Goal: Feedback & Contribution: Leave review/rating

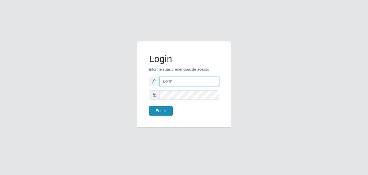
type input "[EMAIL_ADDRESS][DOMAIN_NAME]"
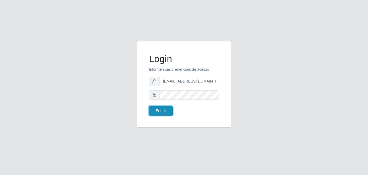
click at [162, 113] on button "Entrar" at bounding box center [161, 110] width 24 height 9
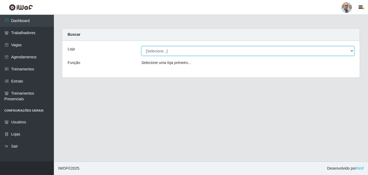
drag, startPoint x: 352, startPoint y: 50, endPoint x: 345, endPoint y: 52, distance: 8.0
click at [352, 50] on select "[Selecione...] Mar Vermelho - Loja 04" at bounding box center [247, 50] width 213 height 9
select select "251"
click at [141, 46] on select "[Selecione...] Mar Vermelho - Loja 04" at bounding box center [247, 50] width 213 height 9
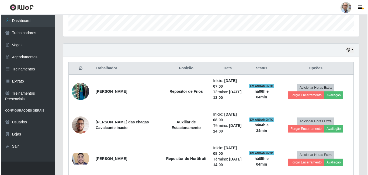
scroll to position [162, 0]
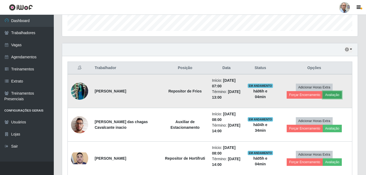
click at [336, 95] on button "Avaliação" at bounding box center [332, 95] width 19 height 8
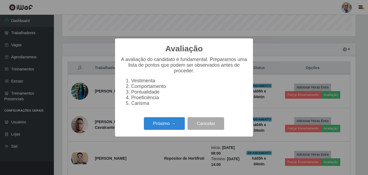
scroll to position [112, 293]
click at [171, 124] on button "Próximo →" at bounding box center [164, 123] width 41 height 13
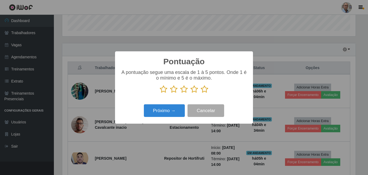
scroll to position [269093, 268911]
click at [195, 92] on icon at bounding box center [194, 89] width 8 height 8
click at [190, 93] on input "radio" at bounding box center [190, 93] width 0 height 0
click at [166, 118] on div "Próximo → Cancelar" at bounding box center [183, 110] width 127 height 15
click at [169, 115] on button "Próximo →" at bounding box center [164, 110] width 41 height 13
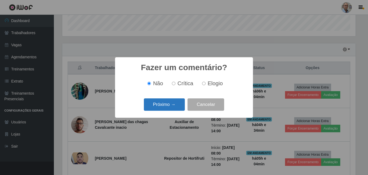
click at [174, 108] on button "Próximo →" at bounding box center [164, 105] width 41 height 13
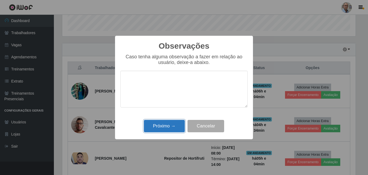
click at [179, 131] on button "Próximo →" at bounding box center [164, 126] width 41 height 13
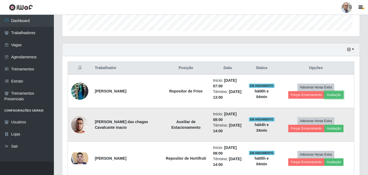
scroll to position [112, 296]
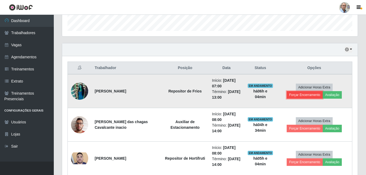
click at [302, 95] on button "Forçar Encerramento" at bounding box center [305, 95] width 36 height 8
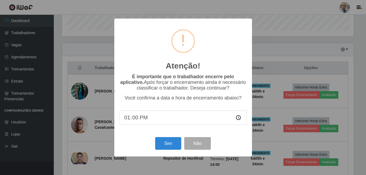
scroll to position [112, 293]
click at [167, 141] on button "Sim" at bounding box center [169, 143] width 26 height 13
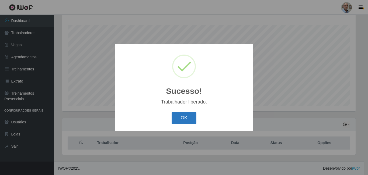
click at [183, 116] on button "OK" at bounding box center [183, 118] width 25 height 13
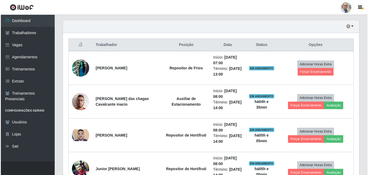
scroll to position [194, 0]
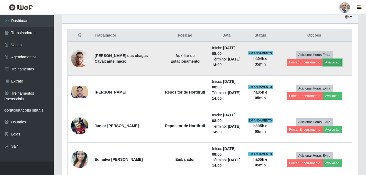
click at [329, 62] on button "Avaliação" at bounding box center [332, 63] width 19 height 8
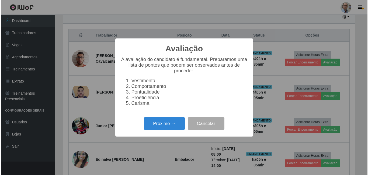
scroll to position [112, 293]
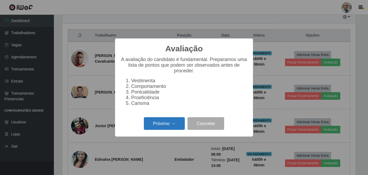
click at [168, 127] on button "Próximo →" at bounding box center [164, 123] width 41 height 13
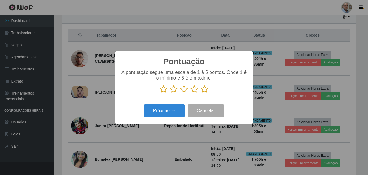
scroll to position [269093, 268911]
click at [193, 92] on icon at bounding box center [194, 89] width 8 height 8
click at [190, 93] on input "radio" at bounding box center [190, 93] width 0 height 0
click at [170, 111] on button "Próximo →" at bounding box center [164, 110] width 41 height 13
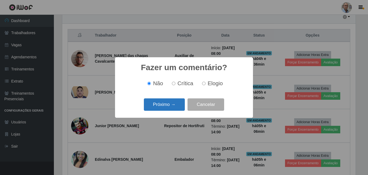
click at [173, 106] on button "Próximo →" at bounding box center [164, 105] width 41 height 13
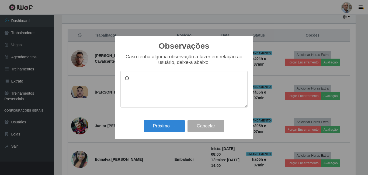
type textarea "O"
click at [204, 127] on button "Cancelar" at bounding box center [205, 126] width 37 height 13
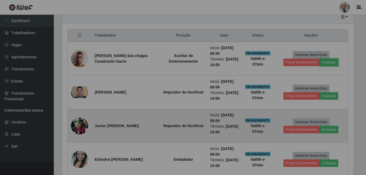
scroll to position [112, 296]
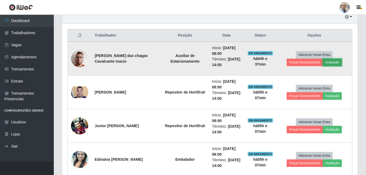
click at [333, 64] on button "Avaliação" at bounding box center [332, 63] width 19 height 8
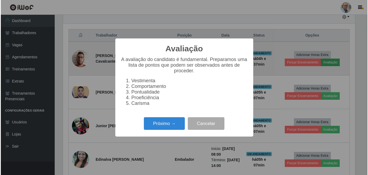
scroll to position [112, 293]
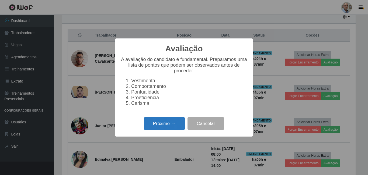
click at [169, 126] on button "Próximo →" at bounding box center [164, 123] width 41 height 13
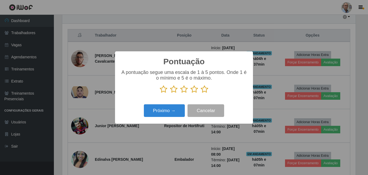
scroll to position [269093, 268911]
click at [183, 90] on icon at bounding box center [184, 89] width 8 height 8
click at [180, 93] on input "radio" at bounding box center [180, 93] width 0 height 0
click at [170, 112] on button "Próximo →" at bounding box center [164, 110] width 41 height 13
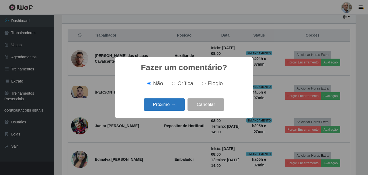
click at [164, 106] on button "Próximo →" at bounding box center [164, 105] width 41 height 13
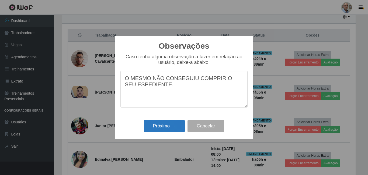
type textarea "O MESMO NÃO CONSEGUIU COMPRIR O SEU ESPEDIENTE."
click at [175, 127] on button "Próximo →" at bounding box center [164, 126] width 41 height 13
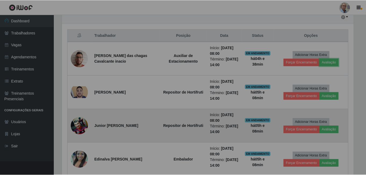
scroll to position [112, 296]
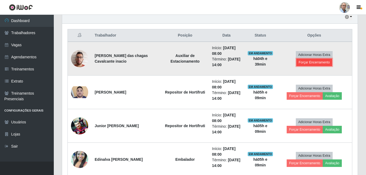
click at [311, 62] on button "Forçar Encerramento" at bounding box center [315, 63] width 36 height 8
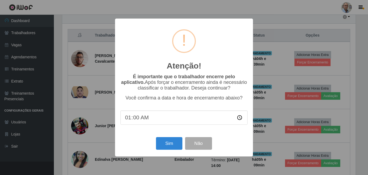
type input "13:00"
click at [166, 145] on button "Sim" at bounding box center [169, 143] width 26 height 13
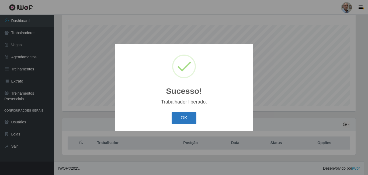
click at [185, 118] on button "OK" at bounding box center [183, 118] width 25 height 13
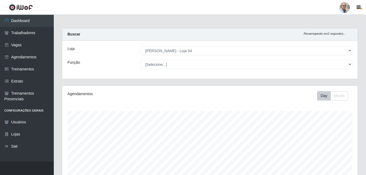
scroll to position [0, 0]
